Goal: Task Accomplishment & Management: Manage account settings

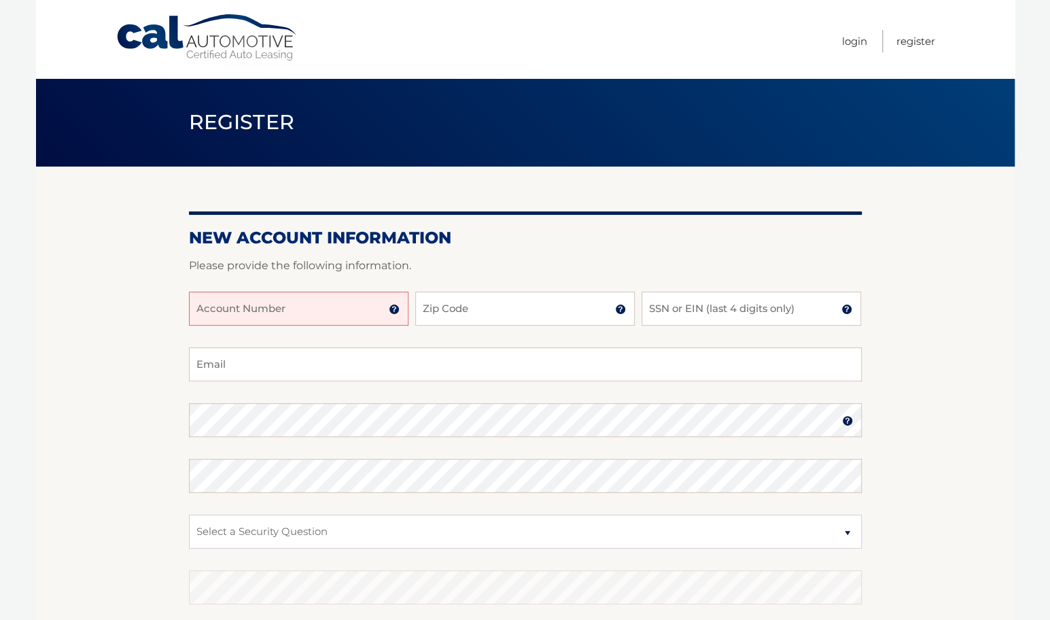
click at [362, 313] on input "Account Number" at bounding box center [299, 309] width 220 height 34
type input "44455968104"
click at [455, 302] on input "Zip Code" at bounding box center [525, 309] width 220 height 34
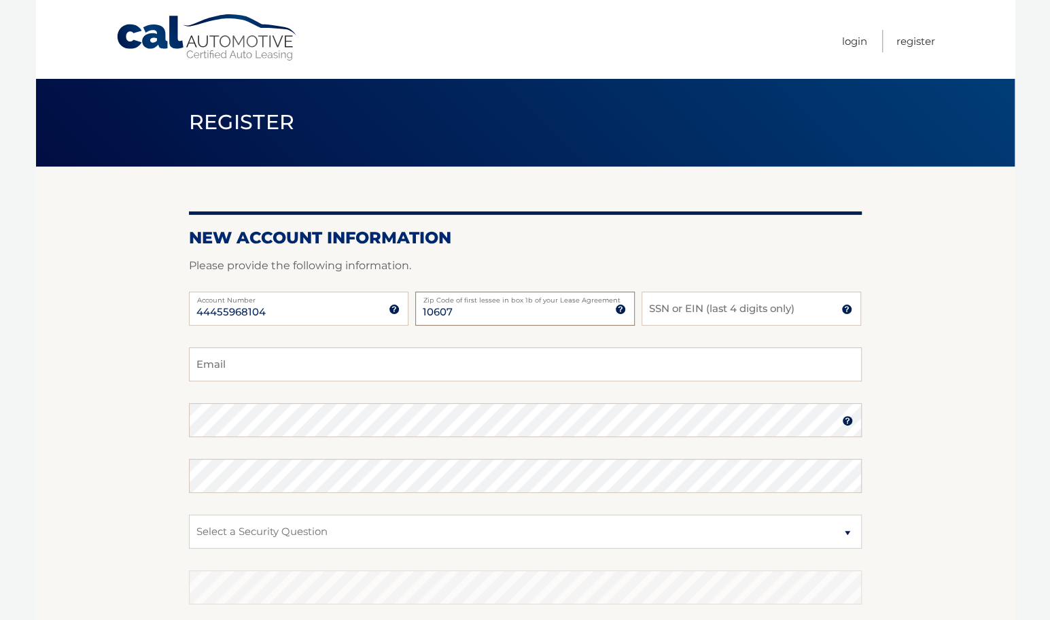
type input "10607"
click at [727, 309] on input "SSN or EIN (last 4 digits only)" at bounding box center [752, 309] width 220 height 34
type input "7407"
click at [701, 353] on input "Email" at bounding box center [525, 364] width 673 height 34
type input "pglukhele@gmail.com"
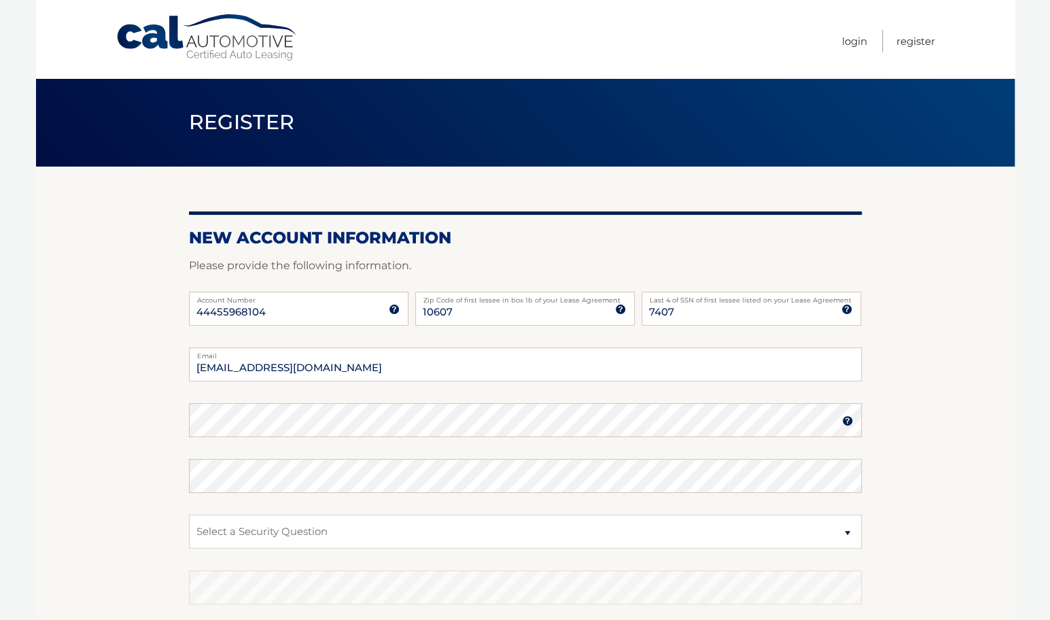
click at [850, 417] on img at bounding box center [847, 420] width 11 height 11
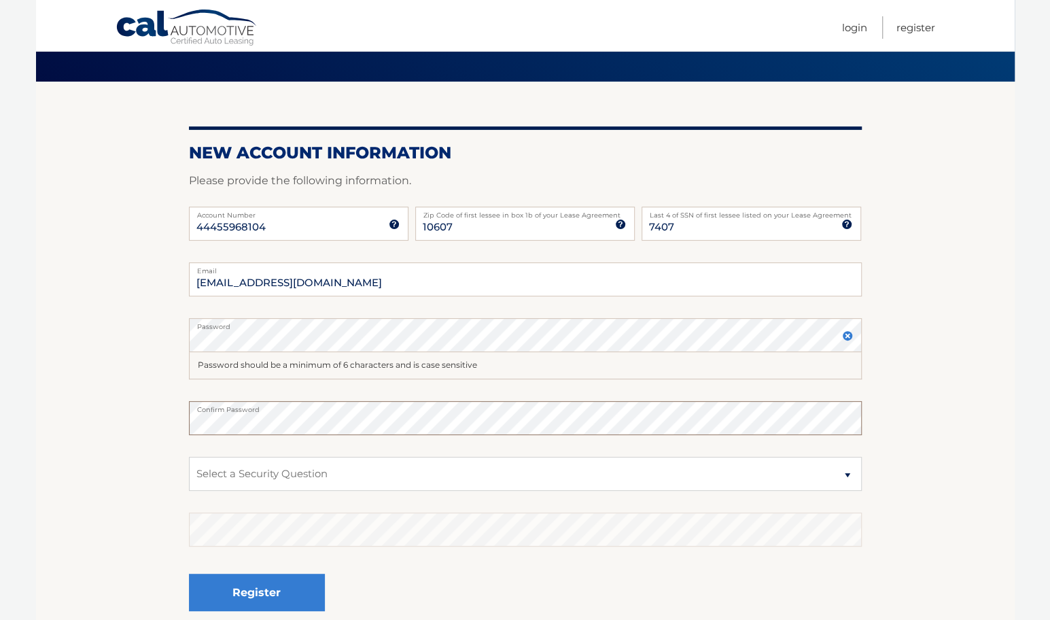
scroll to position [95, 0]
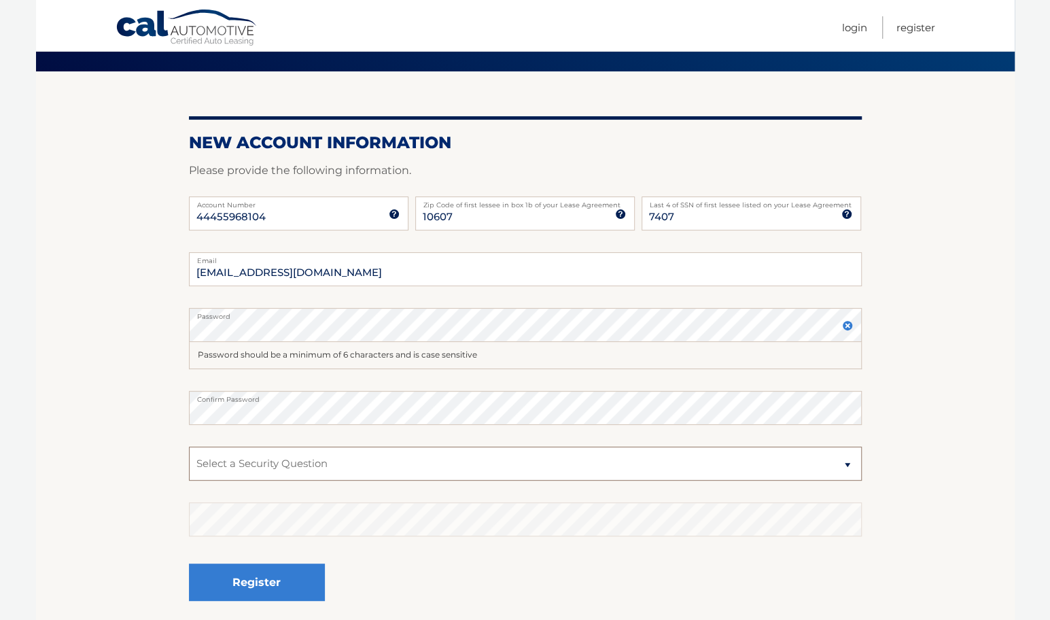
click at [848, 464] on select "Select a Security Question What was the name of your elementary school? What is…" at bounding box center [525, 464] width 673 height 34
select select "3"
click at [189, 447] on select "Select a Security Question What was the name of your elementary school? What is…" at bounding box center [525, 464] width 673 height 34
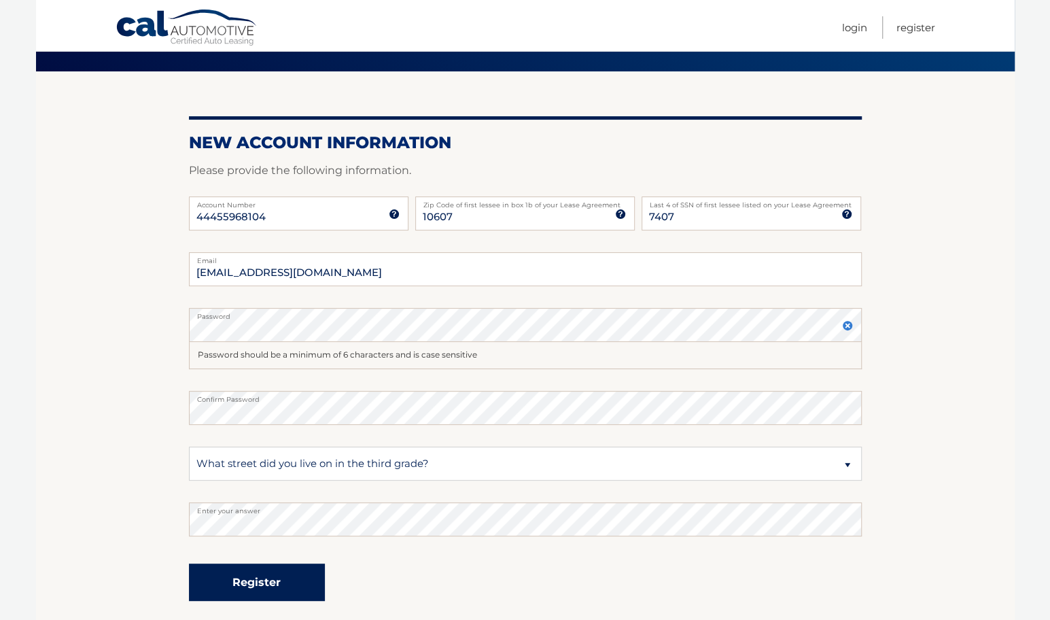
click at [287, 586] on button "Register" at bounding box center [257, 581] width 136 height 37
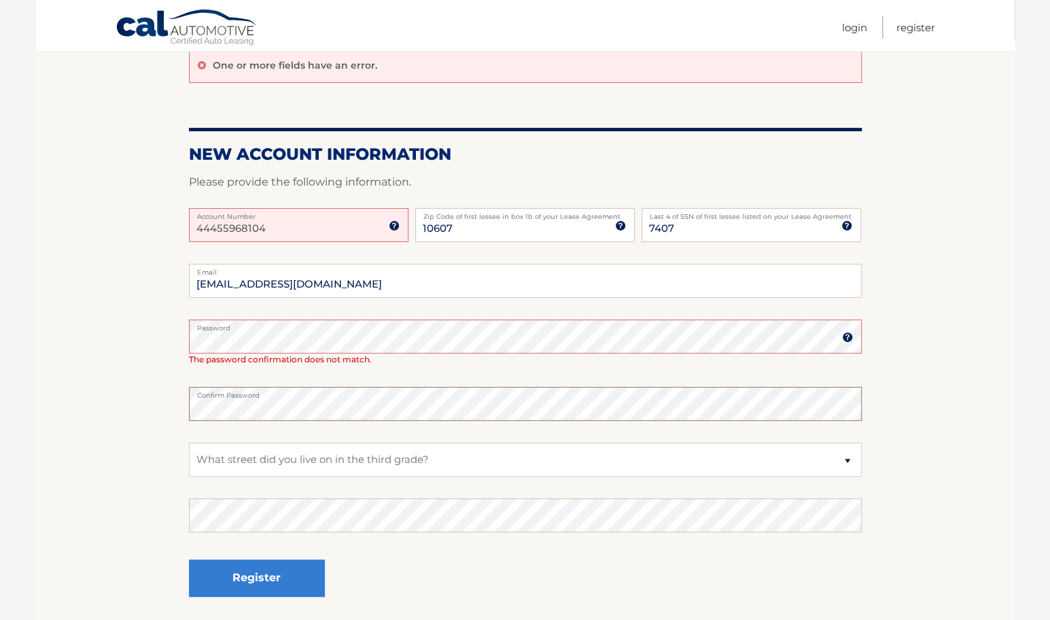
scroll to position [128, 0]
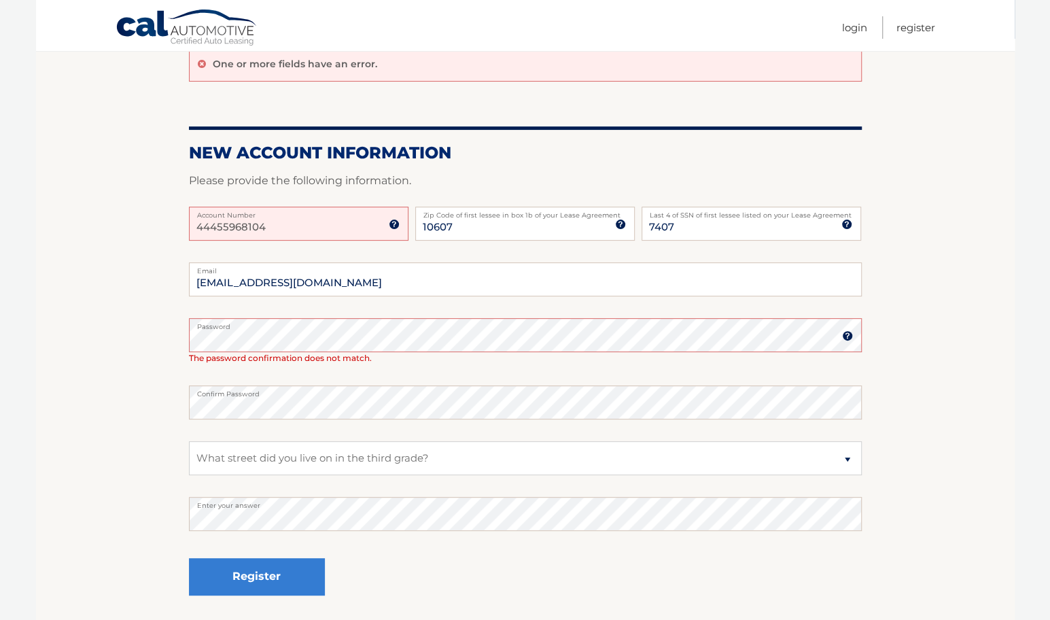
click at [847, 336] on img at bounding box center [847, 335] width 11 height 11
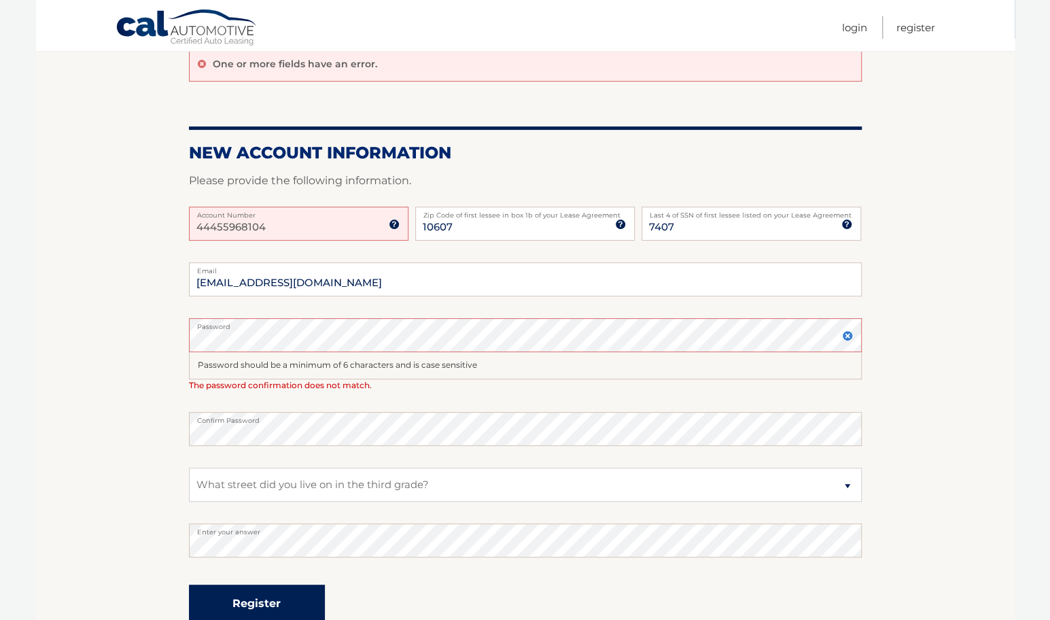
click at [280, 595] on button "Register" at bounding box center [257, 602] width 136 height 37
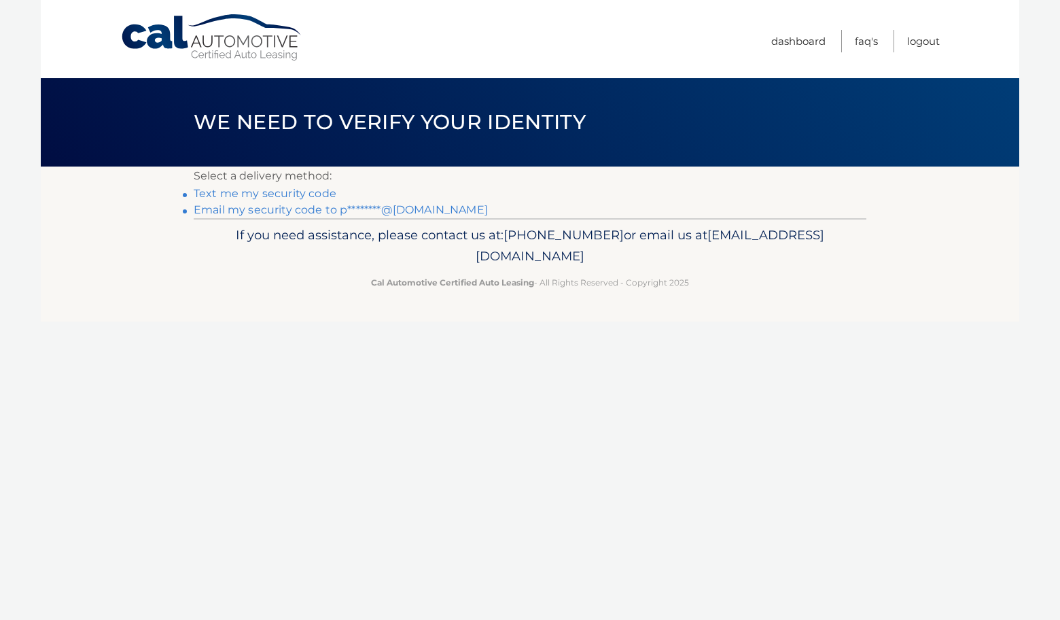
click at [284, 192] on link "Text me my security code" at bounding box center [265, 193] width 143 height 13
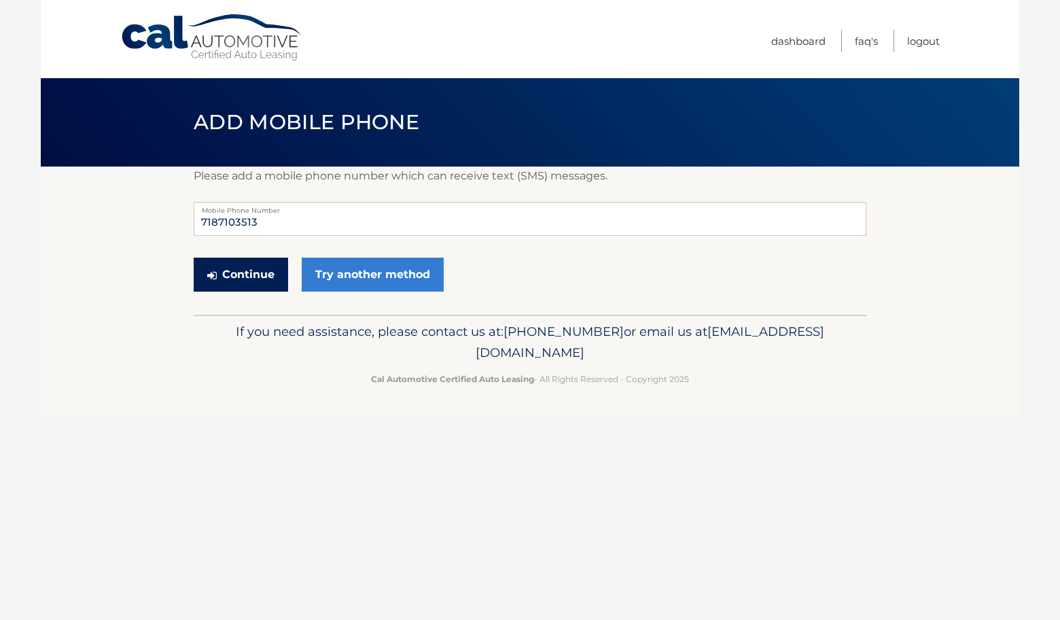
click at [226, 278] on button "Continue" at bounding box center [241, 275] width 94 height 34
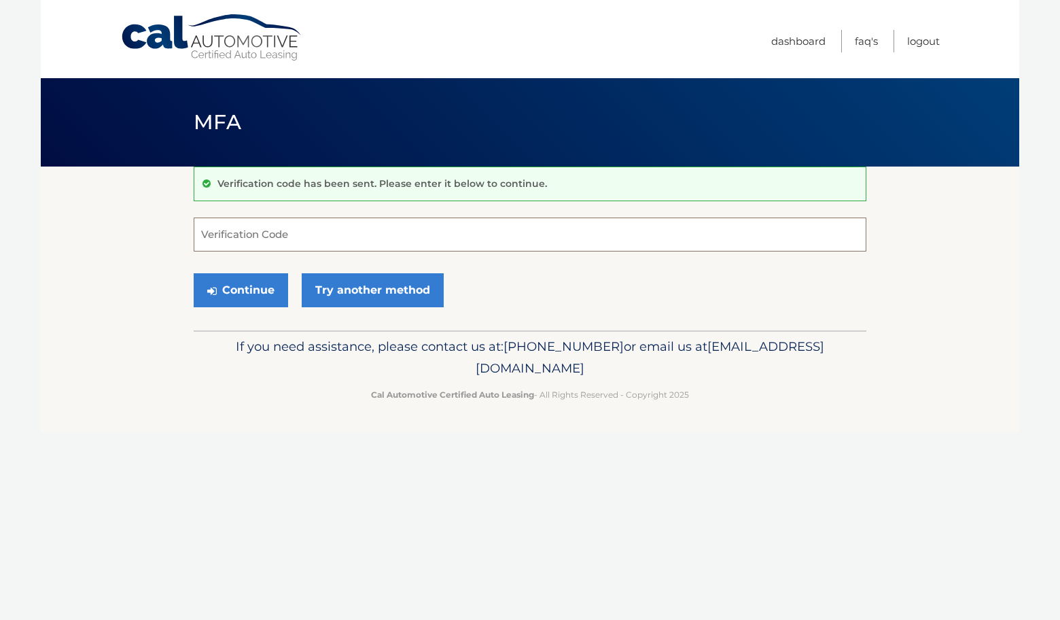
click at [304, 232] on input "Verification Code" at bounding box center [530, 234] width 673 height 34
type input "991168"
click at [264, 294] on button "Continue" at bounding box center [241, 290] width 94 height 34
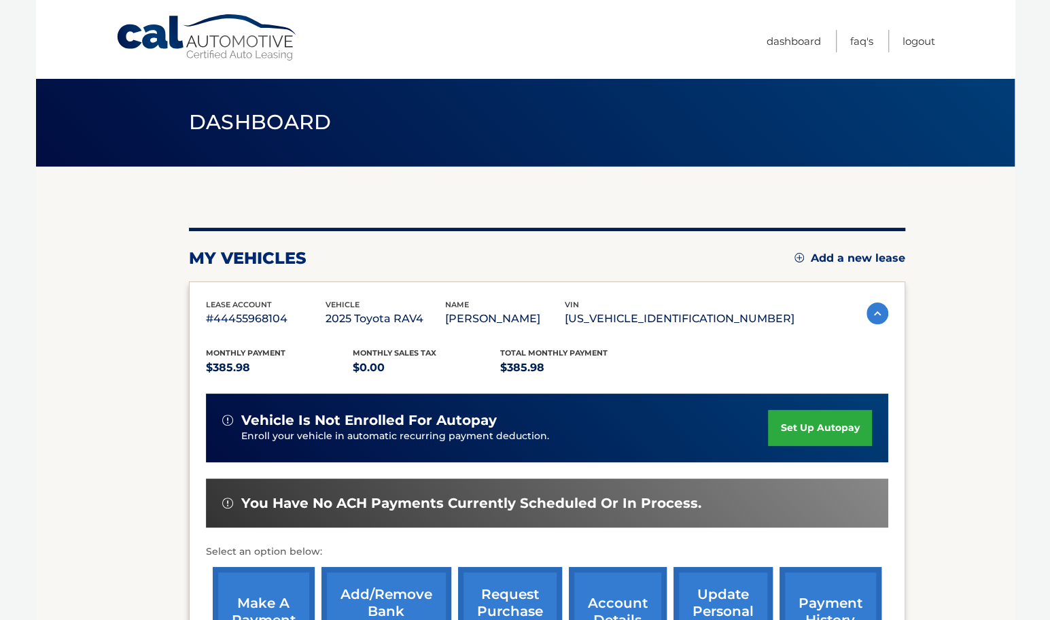
click at [818, 421] on link "set up autopay" at bounding box center [819, 428] width 103 height 36
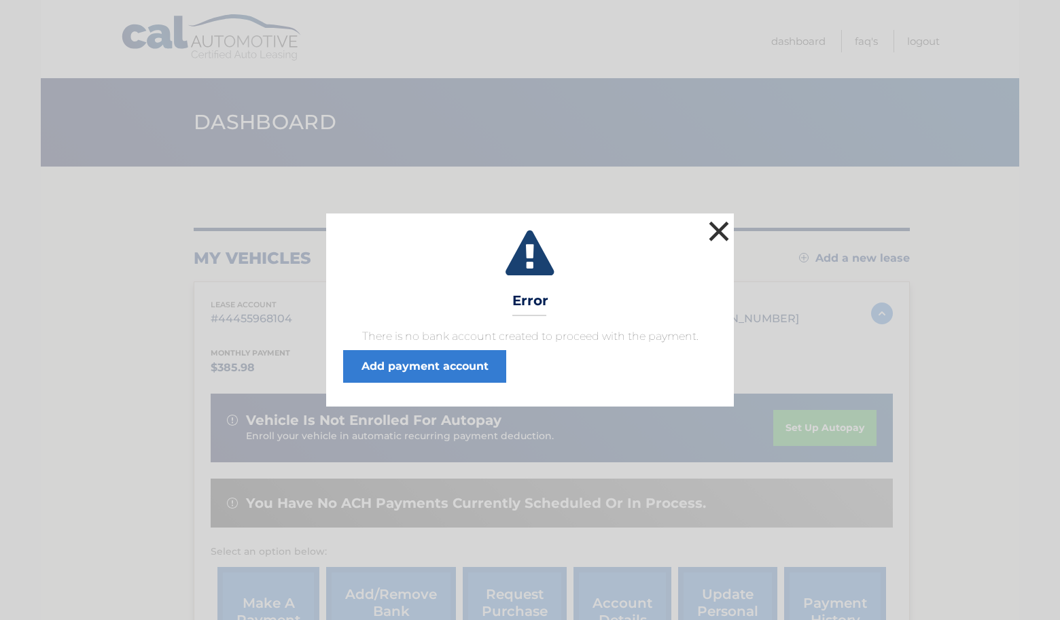
click at [716, 234] on button "×" at bounding box center [718, 230] width 27 height 27
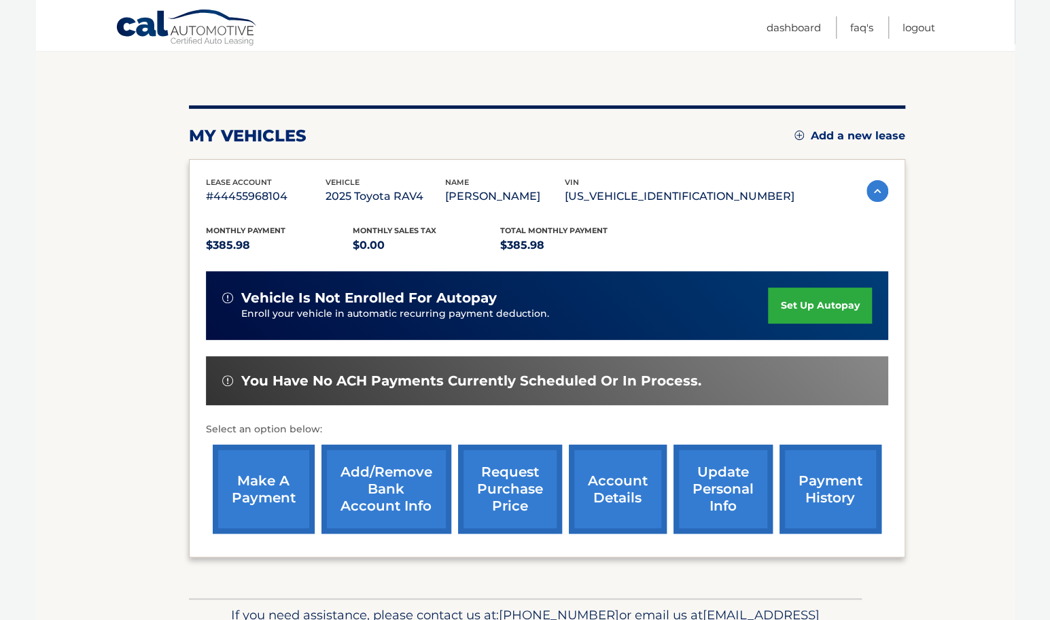
scroll to position [203, 0]
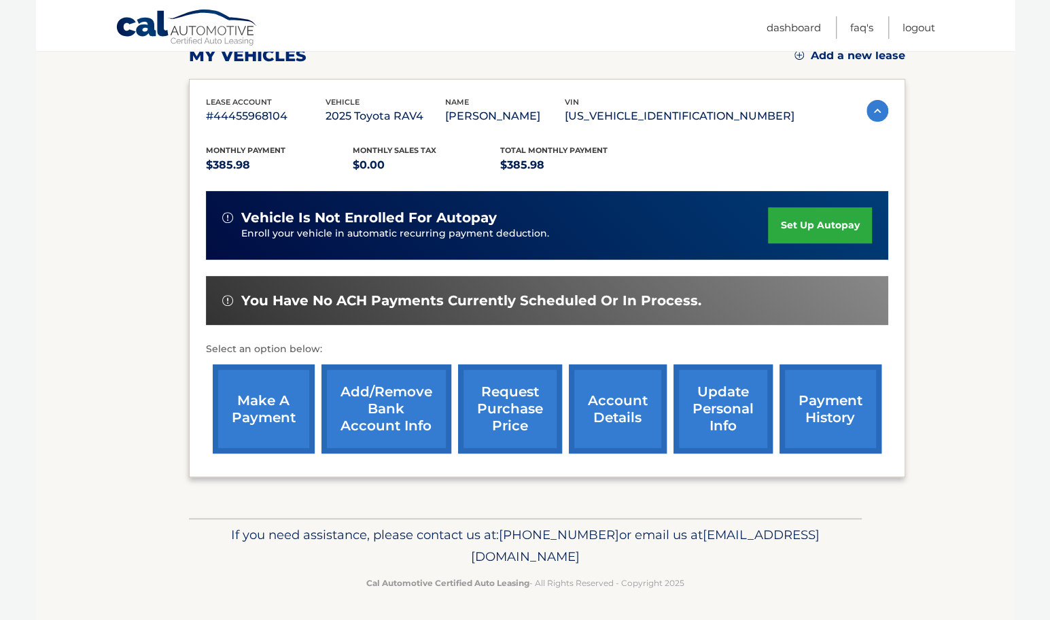
click at [394, 423] on link "Add/Remove bank account info" at bounding box center [386, 408] width 130 height 89
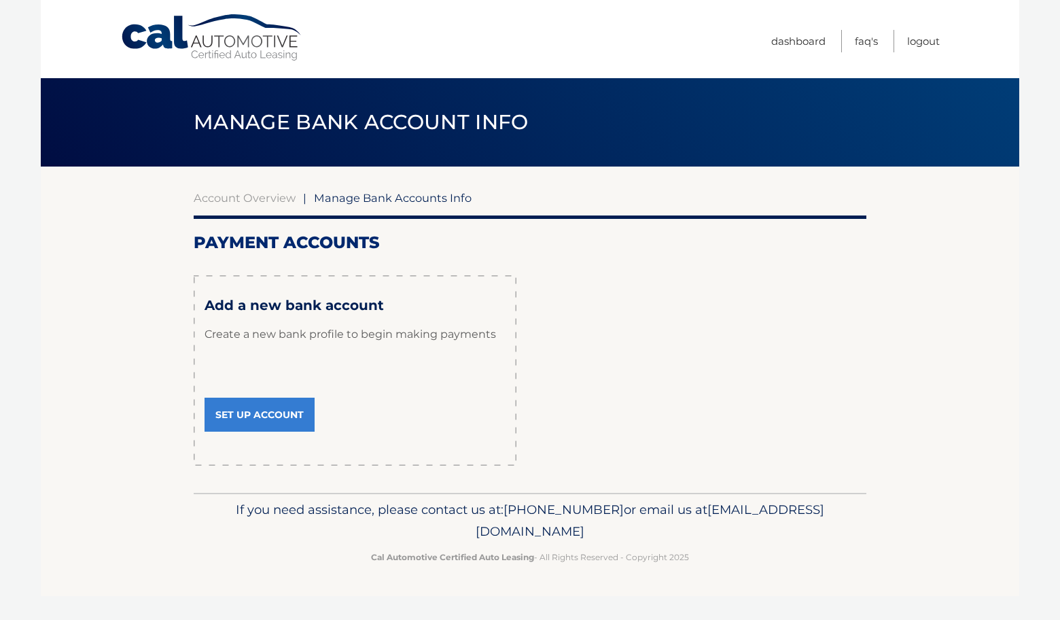
click at [289, 417] on link "Set Up Account" at bounding box center [260, 415] width 110 height 34
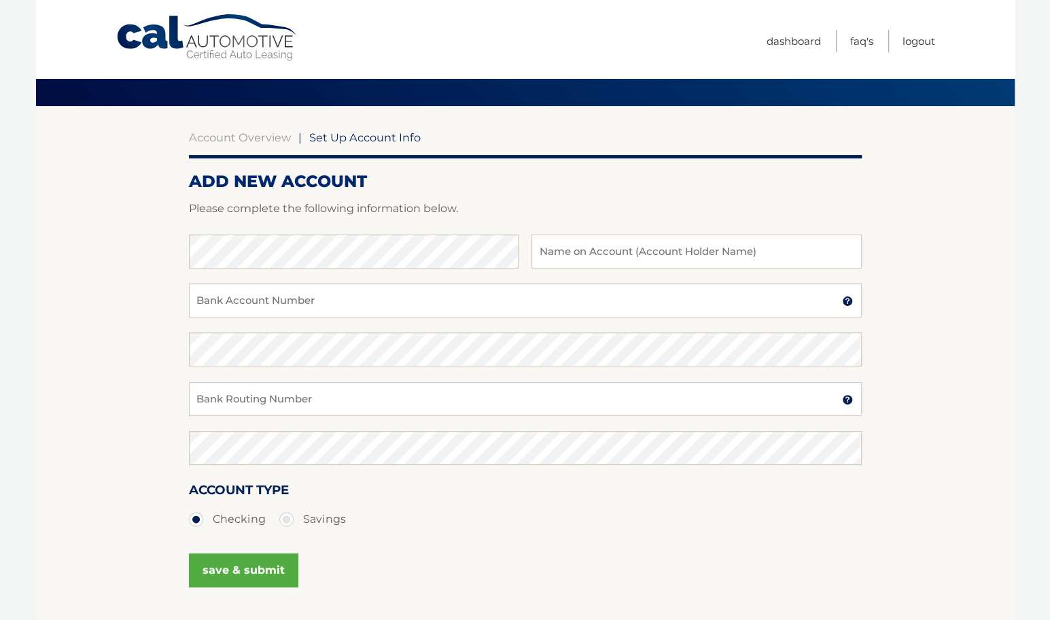
scroll to position [47, 0]
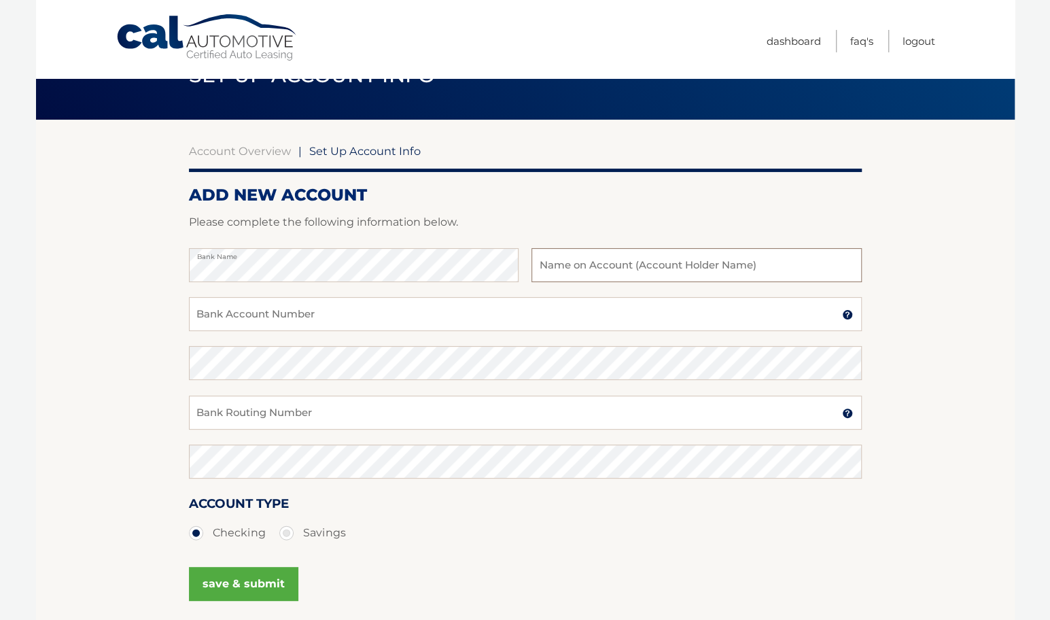
click at [566, 275] on input "text" at bounding box center [696, 265] width 330 height 34
type input "Portia Groening"
click at [526, 322] on input "Bank Account Number" at bounding box center [525, 314] width 673 height 34
type input "752220116"
click at [499, 400] on input "Bank Routing Number" at bounding box center [525, 413] width 673 height 34
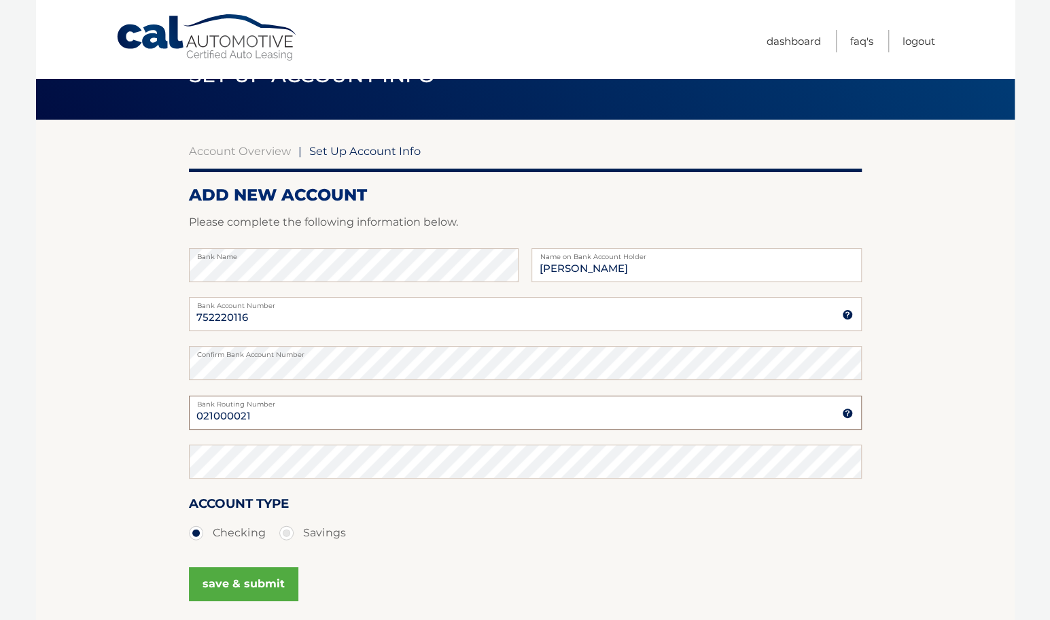
type input "021000021"
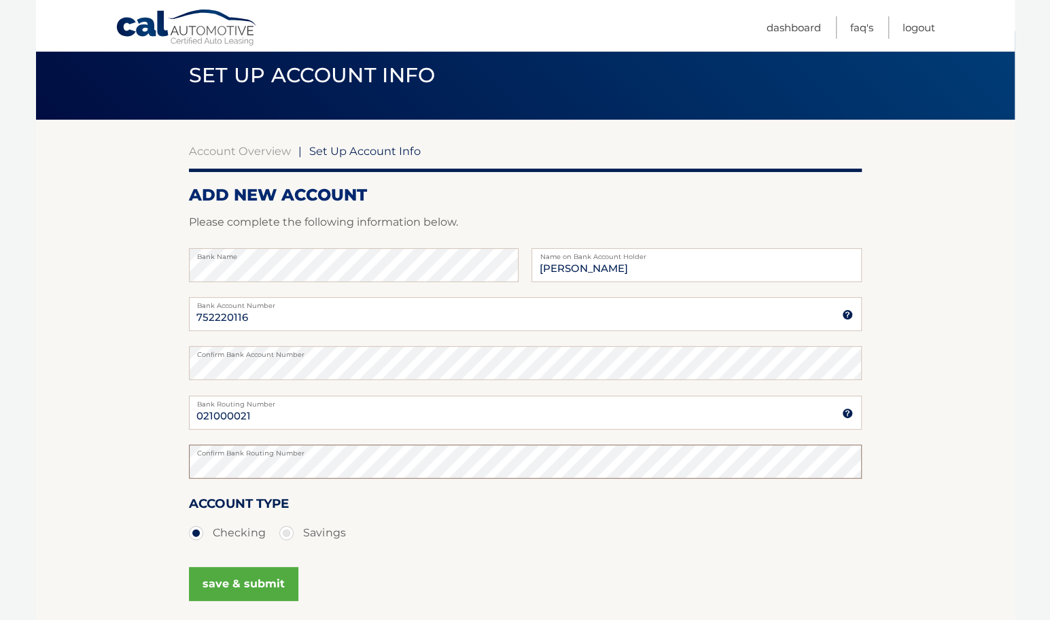
scroll to position [114, 0]
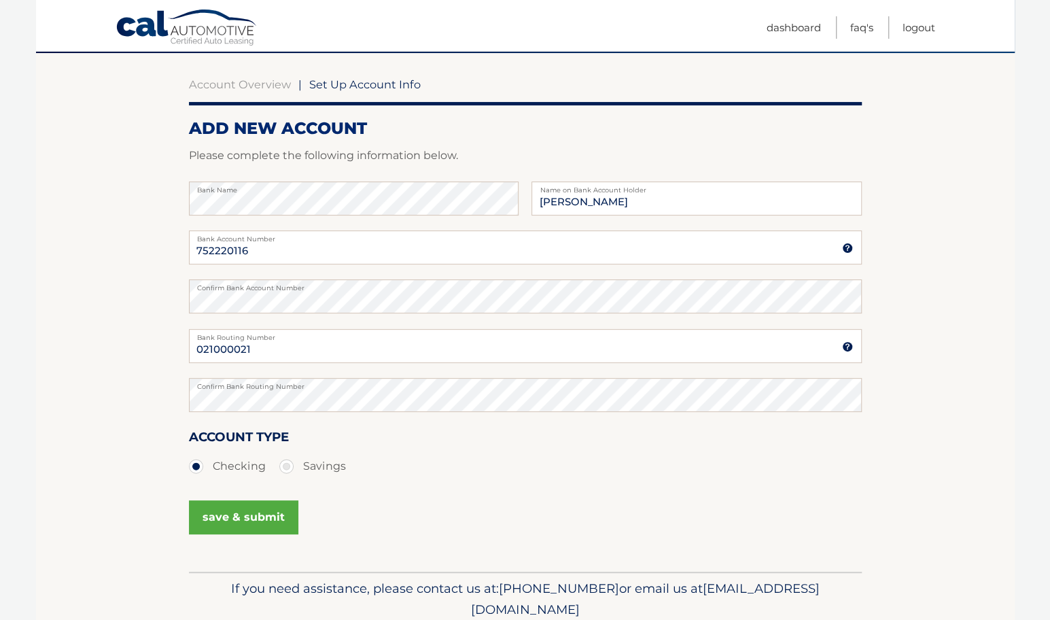
click at [258, 516] on button "save & submit" at bounding box center [243, 517] width 109 height 34
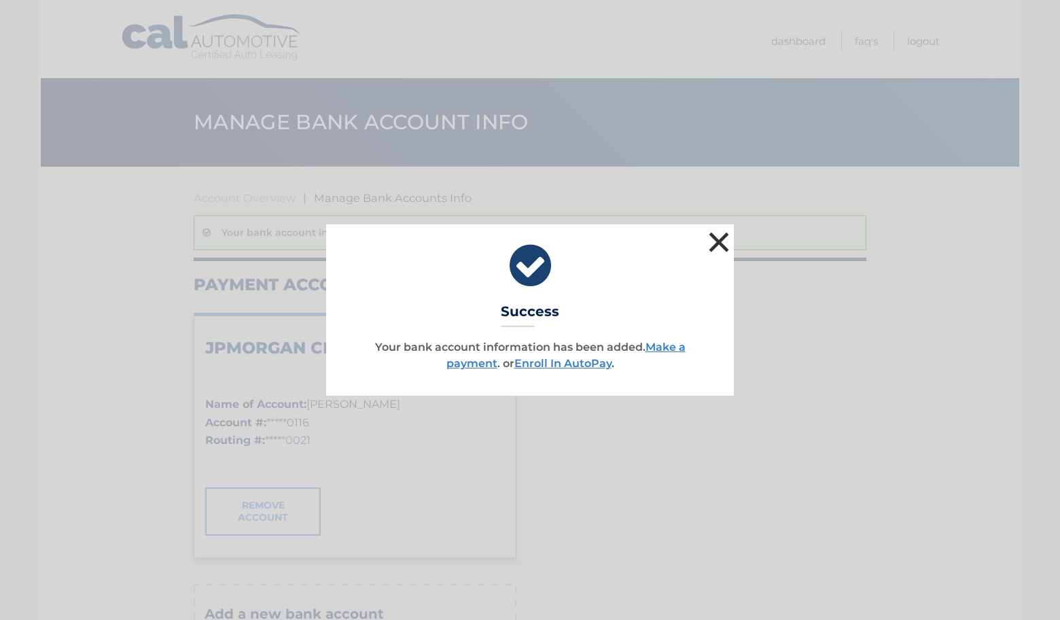
click at [721, 240] on button "×" at bounding box center [718, 241] width 27 height 27
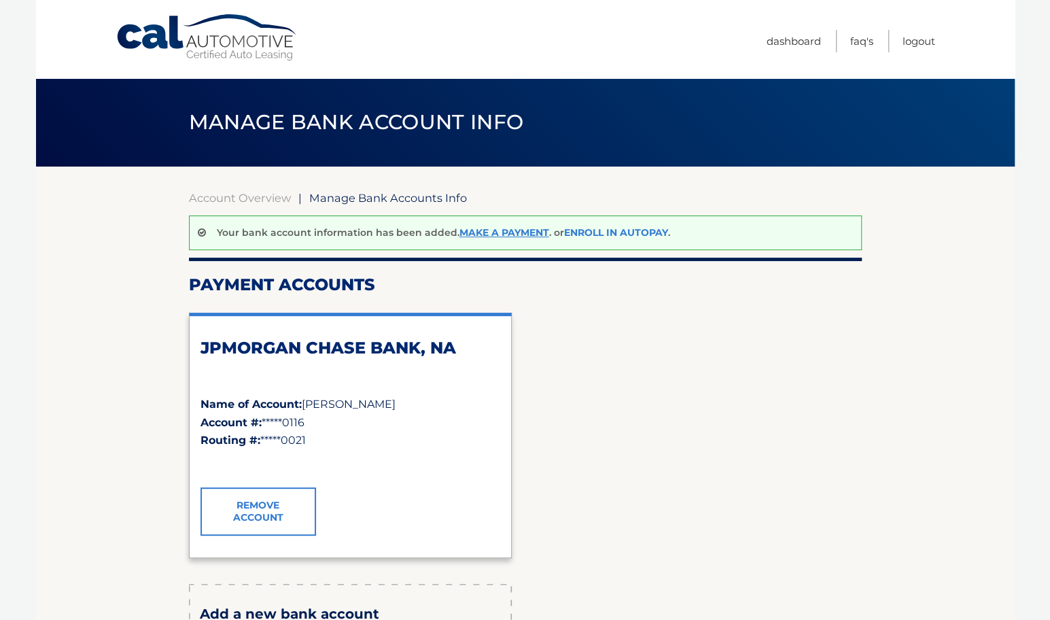
click at [625, 226] on link "Enroll In AutoPay" at bounding box center [616, 232] width 104 height 12
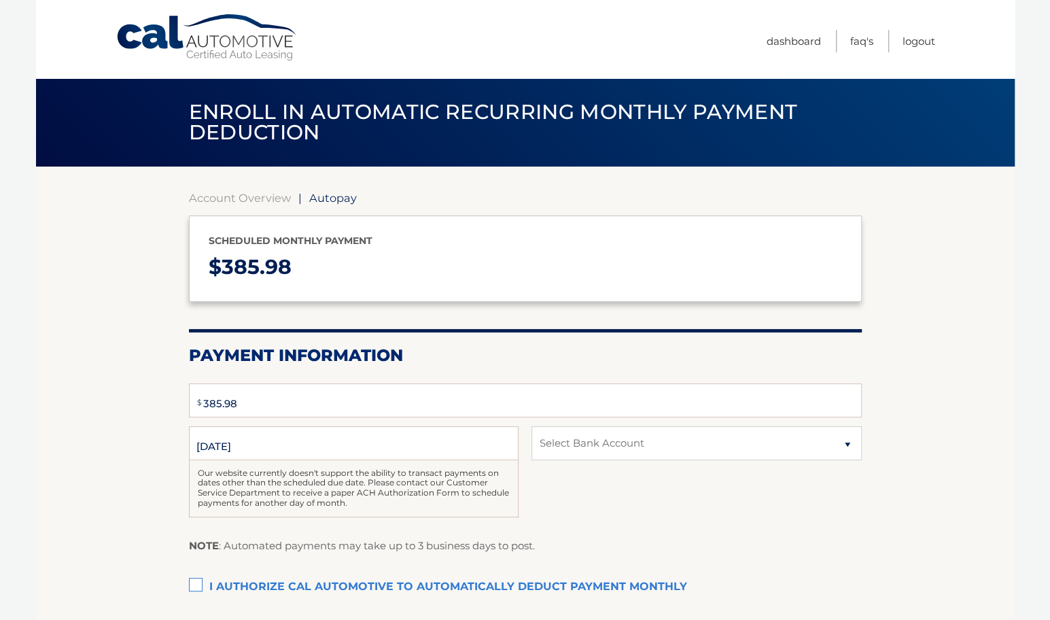
select select "MTk0M2U5MDYtZjc2Mi00N2I0LWIyZGYtNmNjYzg0NTMxMGIz"
click at [315, 445] on input "[DATE]" at bounding box center [354, 443] width 330 height 34
click at [295, 444] on input "9/10/2025" at bounding box center [354, 443] width 330 height 34
click at [196, 585] on label "I authorize cal automotive to automatically deduct payment monthly This checkbo…" at bounding box center [525, 587] width 673 height 27
click at [0, 0] on input "I authorize cal automotive to automatically deduct payment monthly This checkbo…" at bounding box center [0, 0] width 0 height 0
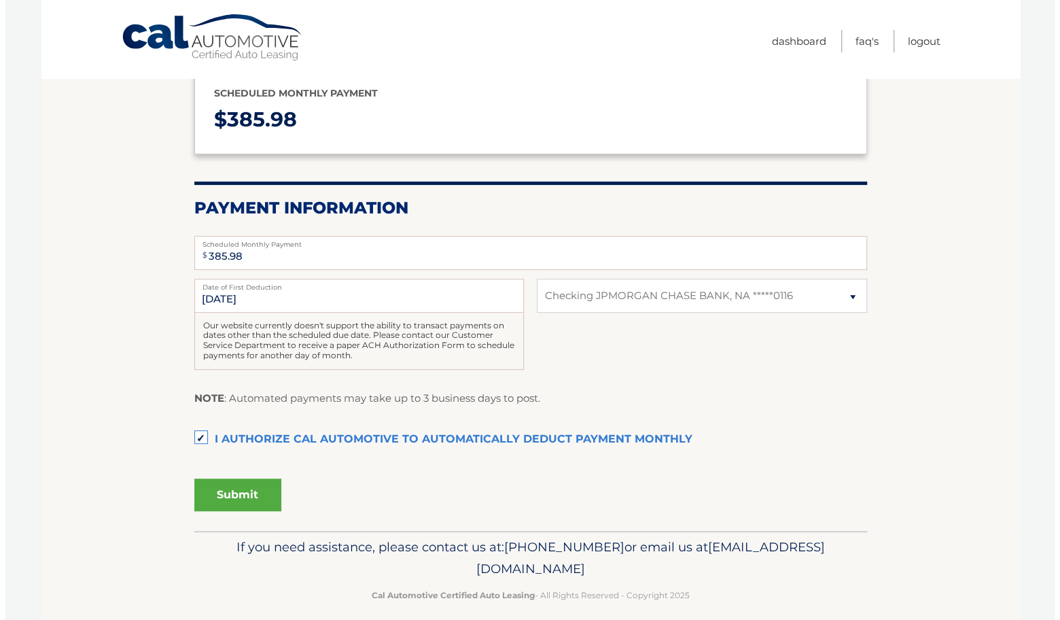
scroll to position [160, 0]
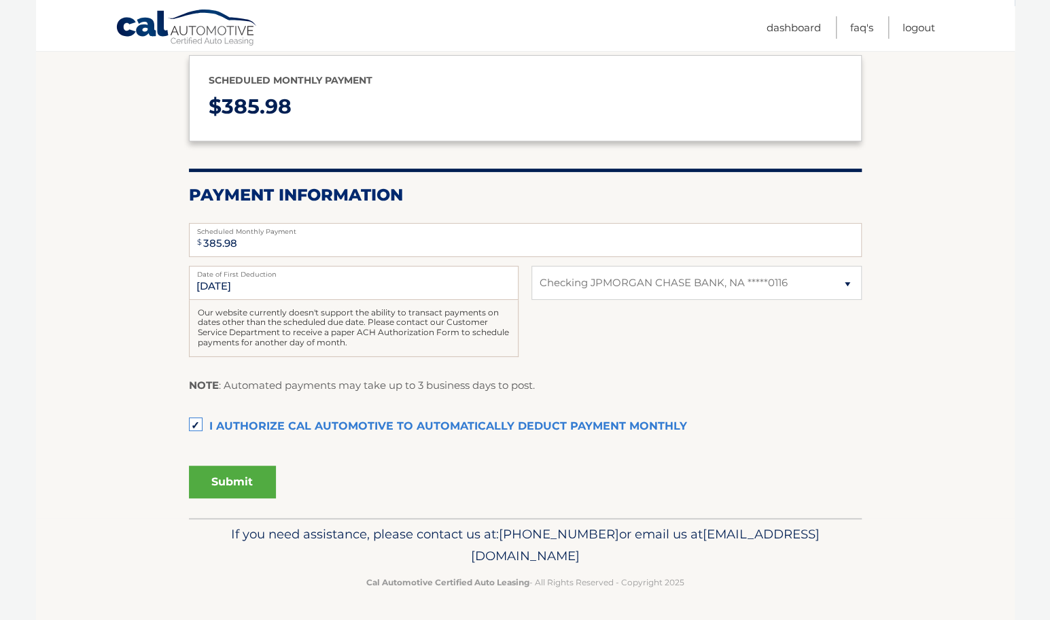
click at [253, 475] on button "Submit" at bounding box center [232, 482] width 87 height 33
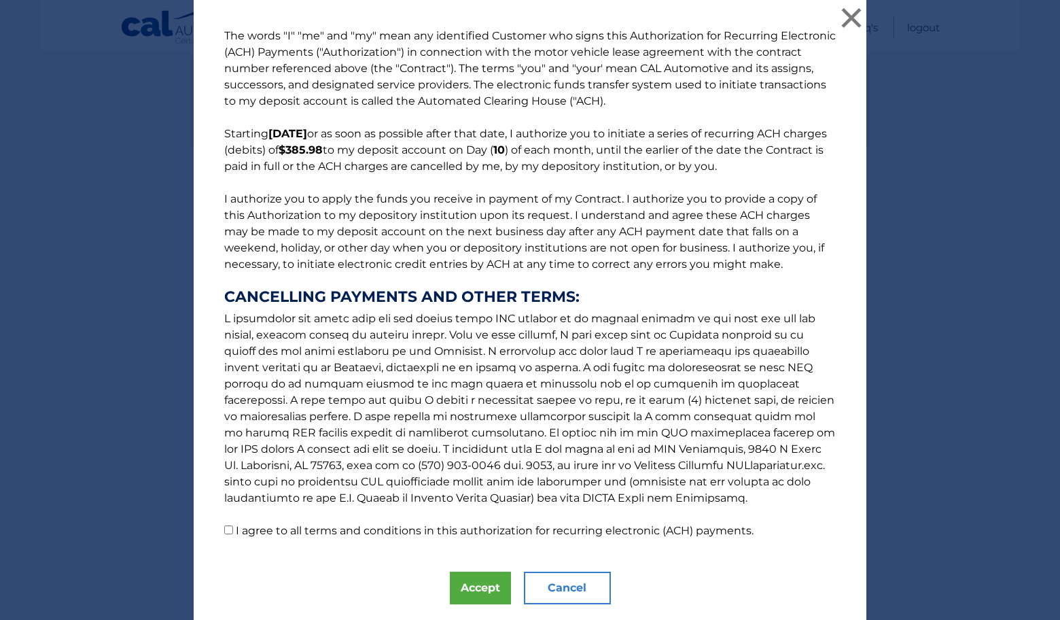
scroll to position [38, 0]
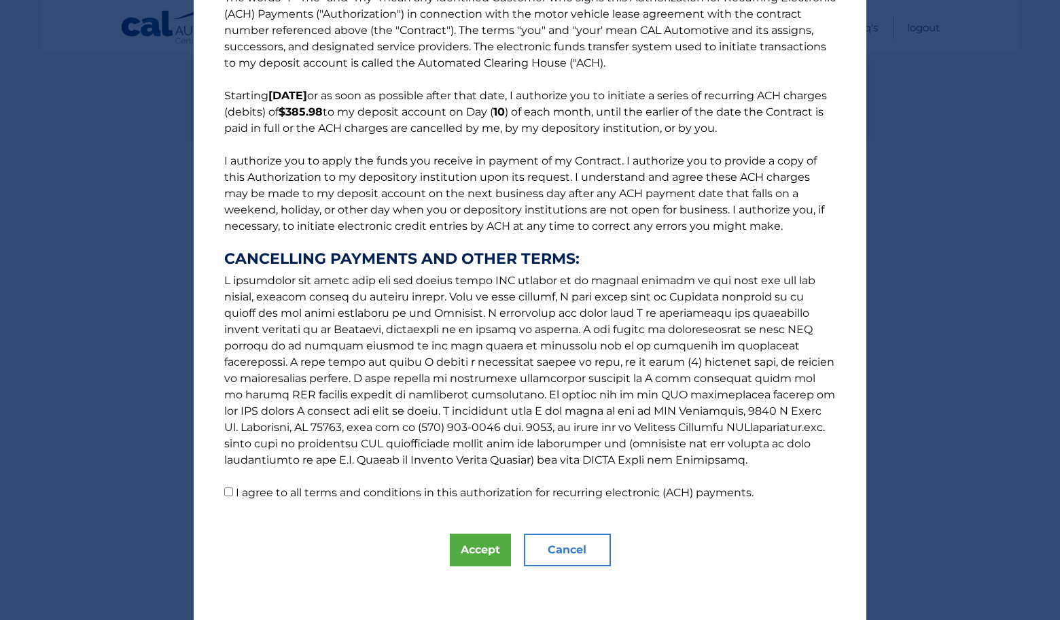
click at [224, 488] on input "I agree to all terms and conditions in this authorization for recurring electro…" at bounding box center [228, 491] width 9 height 9
checkbox input "true"
click at [477, 562] on button "Accept" at bounding box center [480, 550] width 61 height 33
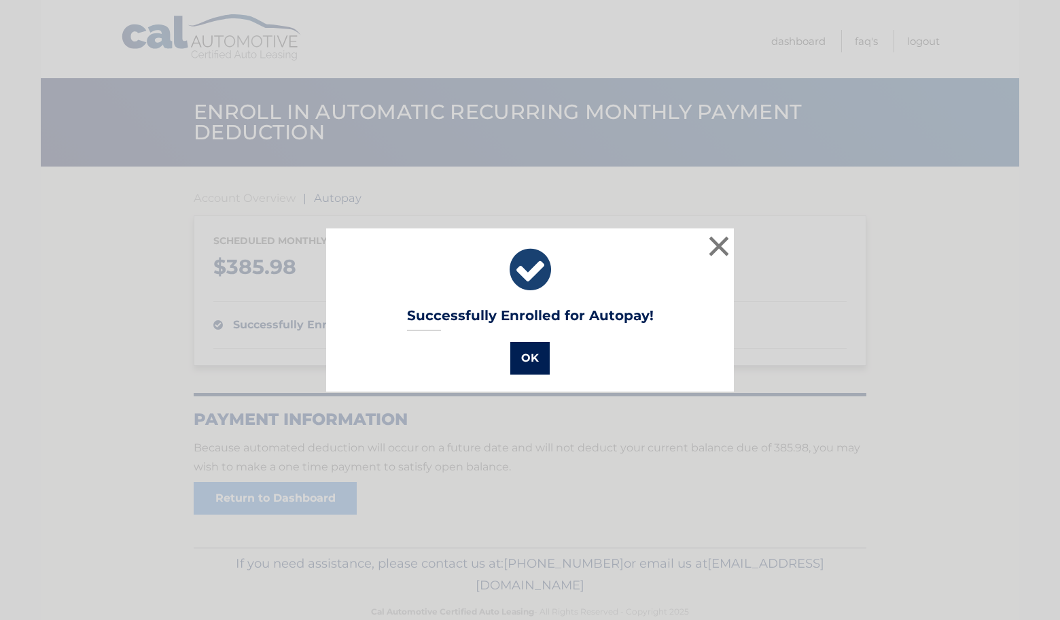
click at [517, 361] on button "OK" at bounding box center [529, 358] width 39 height 33
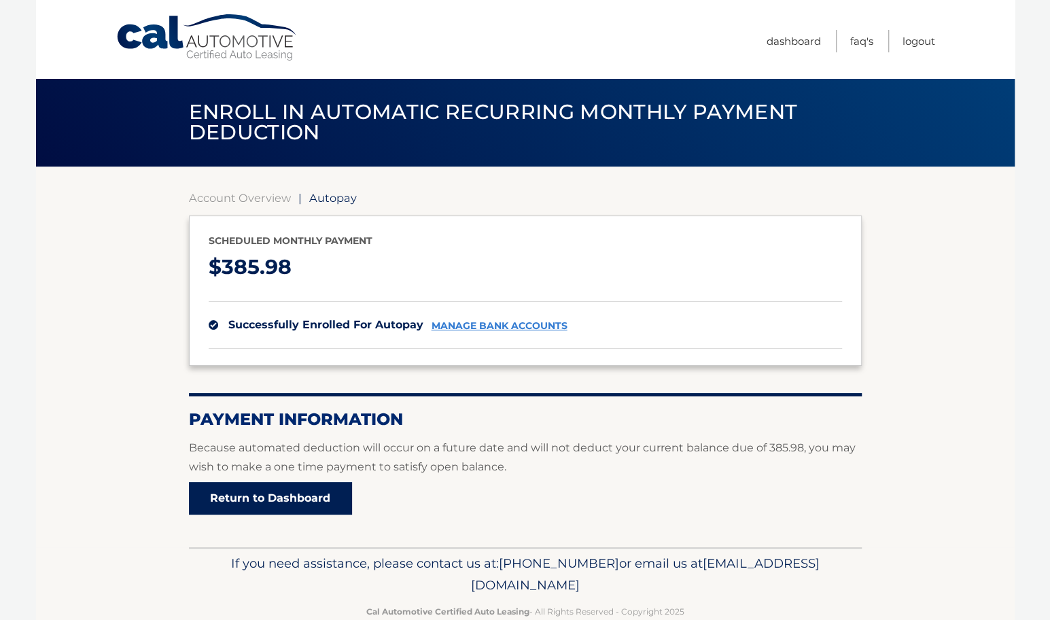
click at [315, 502] on link "Return to Dashboard" at bounding box center [270, 498] width 163 height 33
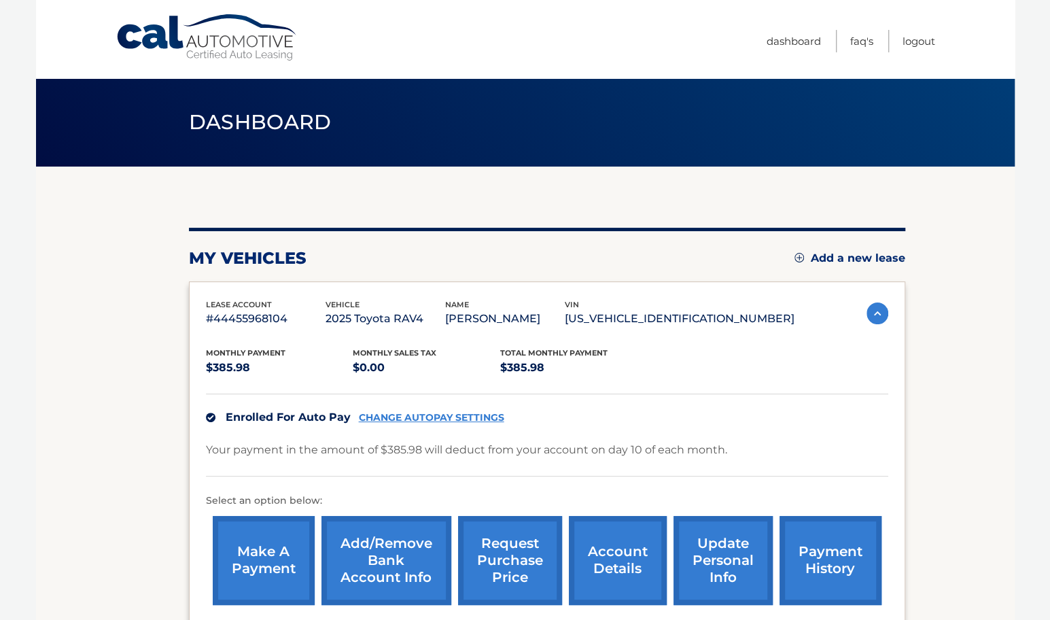
click at [279, 540] on link "make a payment" at bounding box center [264, 560] width 102 height 89
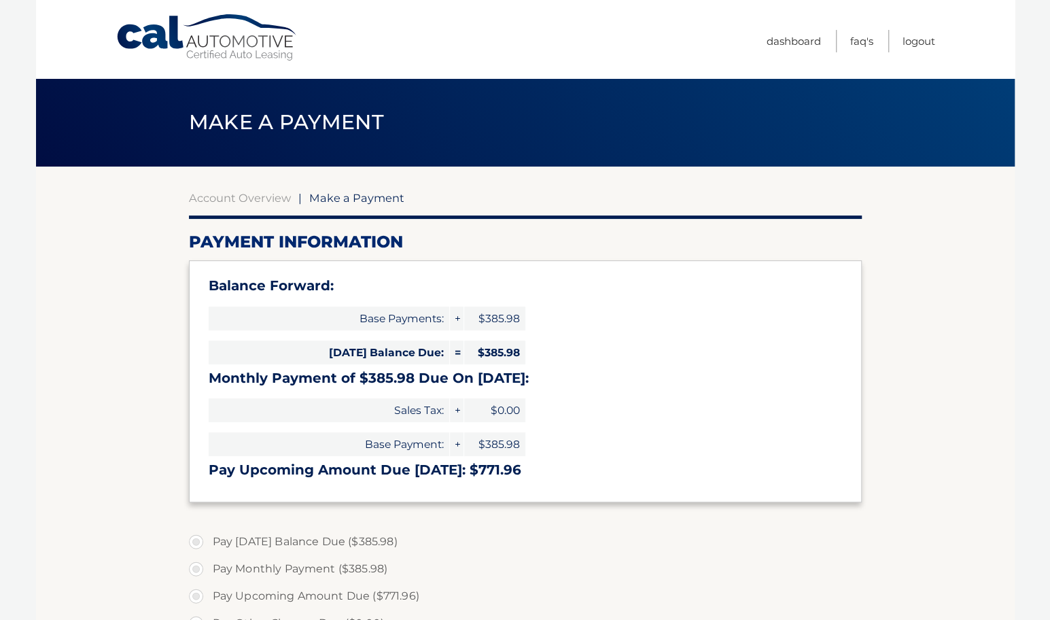
select select "MTk0M2U5MDYtZjc2Mi00N2I0LWIyZGYtNmNjYzg0NTMxMGIz"
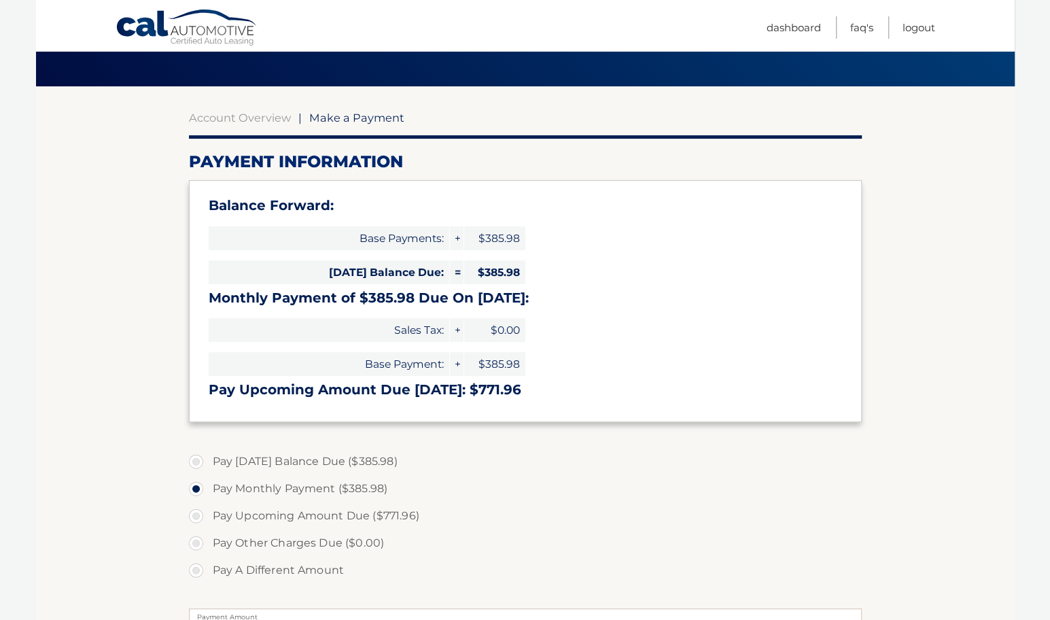
scroll to position [83, 0]
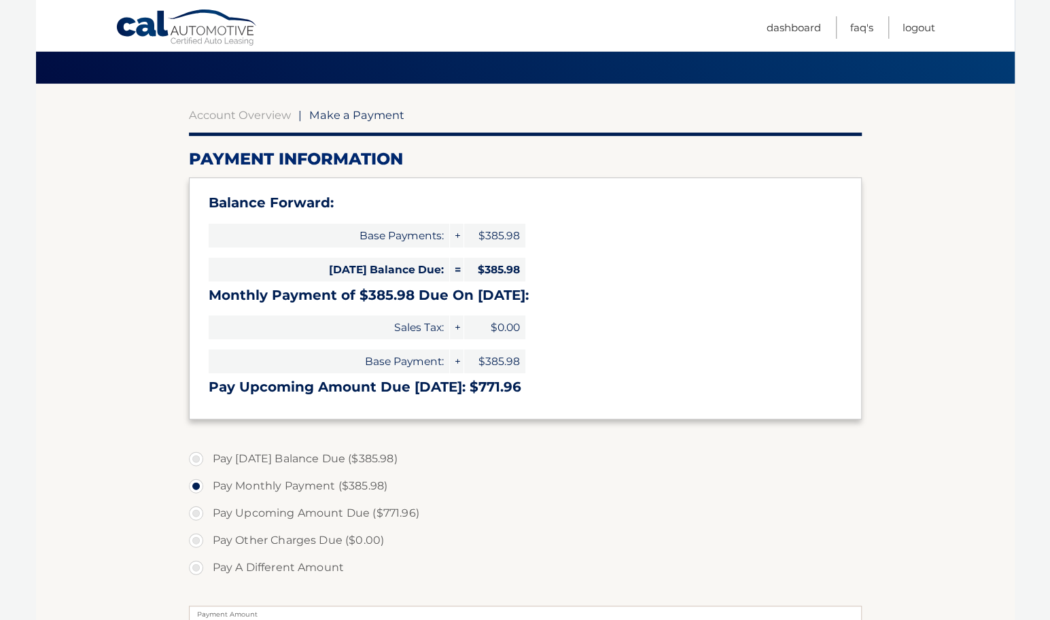
click at [196, 455] on label "Pay [DATE] Balance Due ($385.98)" at bounding box center [525, 458] width 673 height 27
click at [196, 455] on input "Pay [DATE] Balance Due ($385.98)" at bounding box center [201, 456] width 14 height 22
radio input "true"
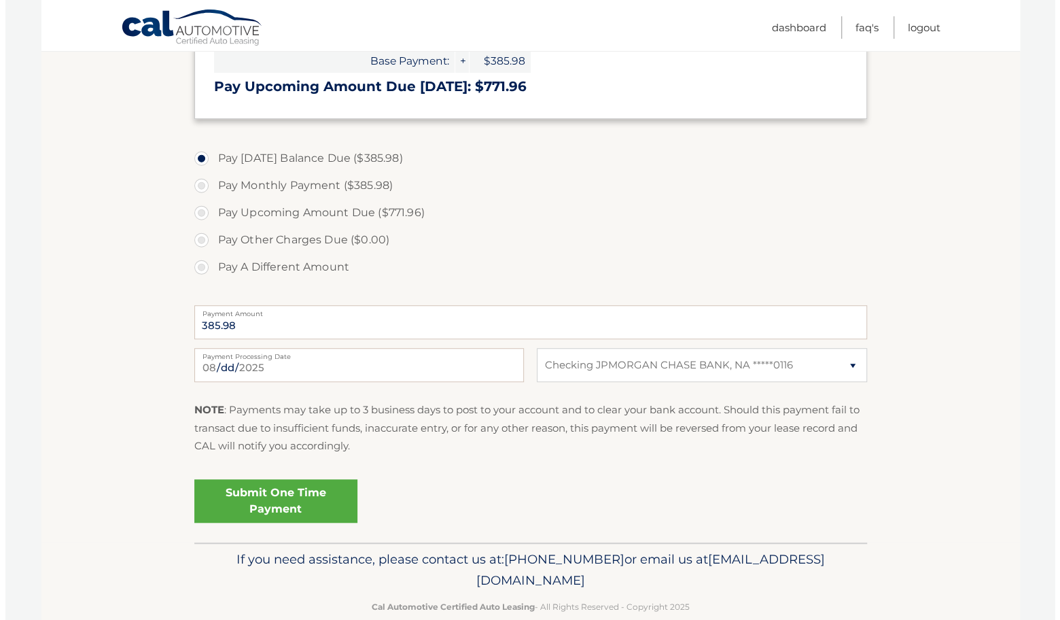
scroll to position [385, 0]
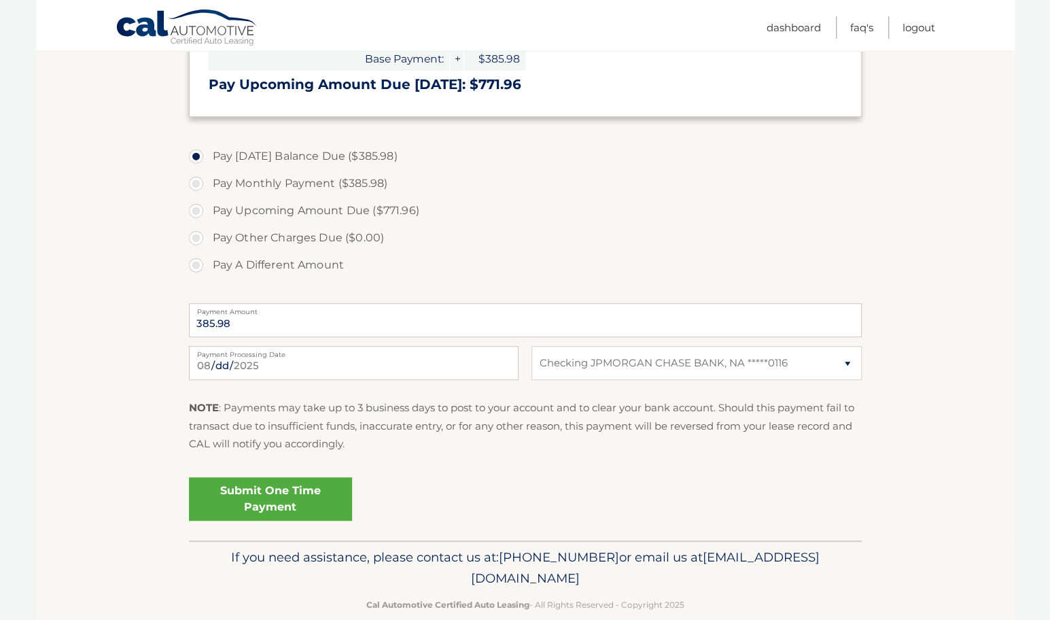
click at [328, 508] on link "Submit One Time Payment" at bounding box center [270, 498] width 163 height 43
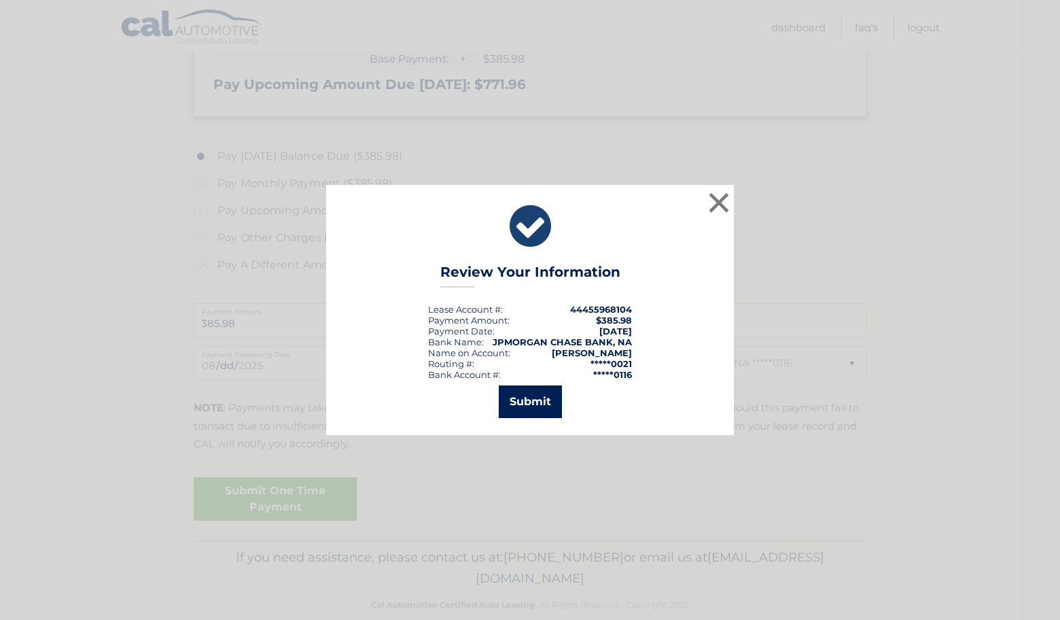
click at [519, 405] on button "Submit" at bounding box center [530, 401] width 63 height 33
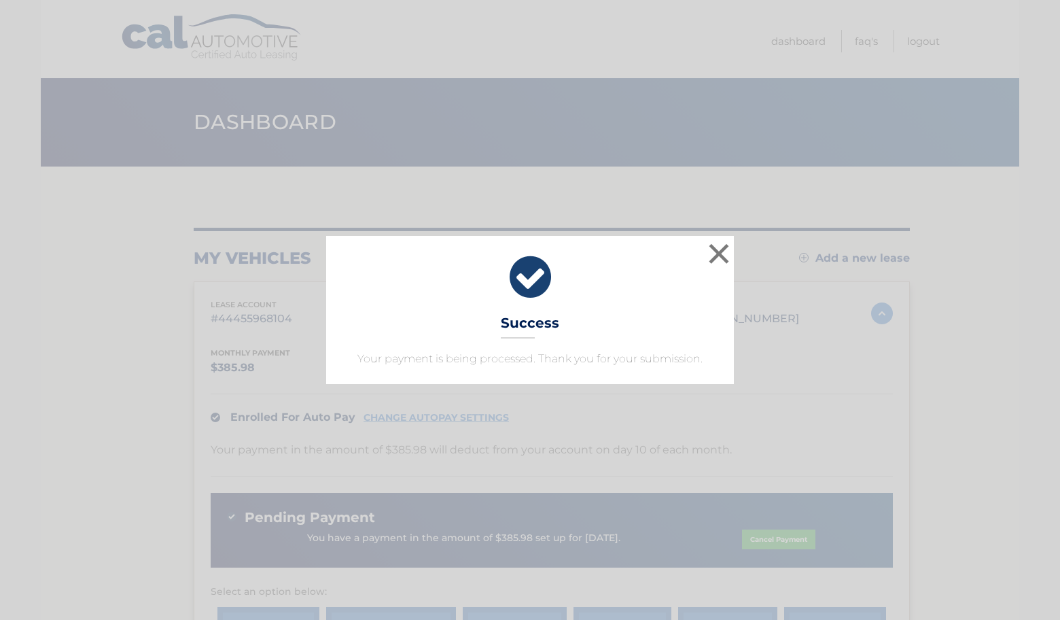
click at [705, 254] on icon at bounding box center [530, 277] width 374 height 49
click at [716, 248] on button "×" at bounding box center [718, 253] width 27 height 27
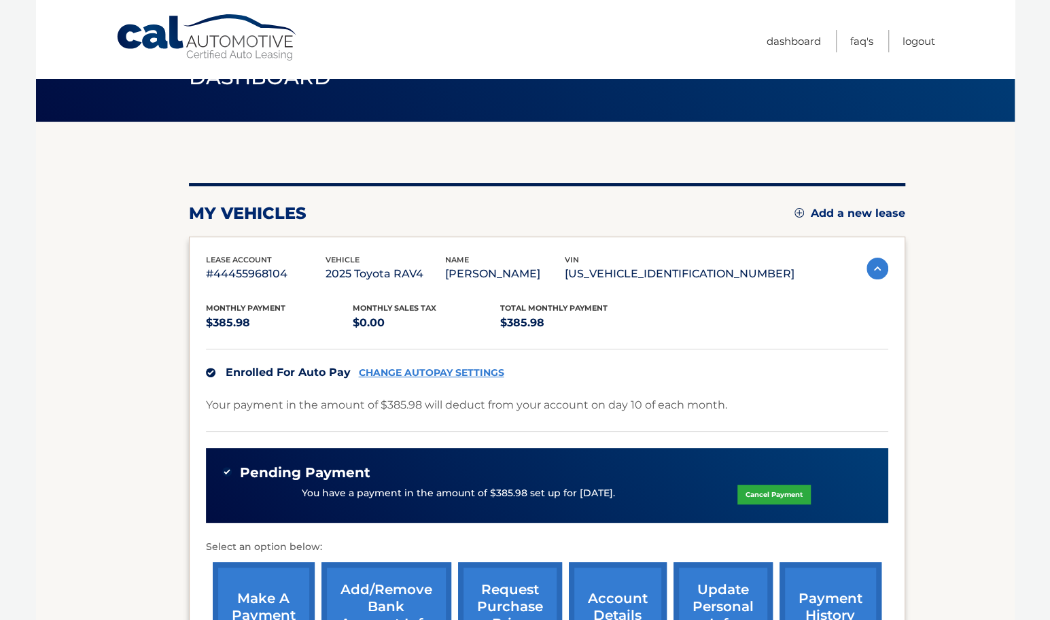
scroll to position [45, 0]
